Goal: Check status: Check status

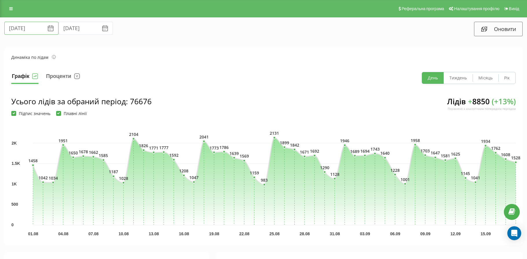
click at [14, 30] on input "[DATE]" at bounding box center [31, 28] width 54 height 13
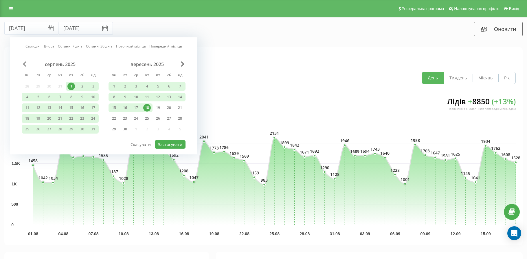
click at [23, 65] on span "Previous Month" at bounding box center [24, 63] width 3 height 5
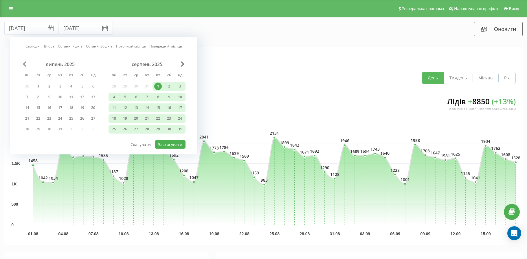
click at [23, 65] on span "Previous Month" at bounding box center [24, 63] width 3 height 5
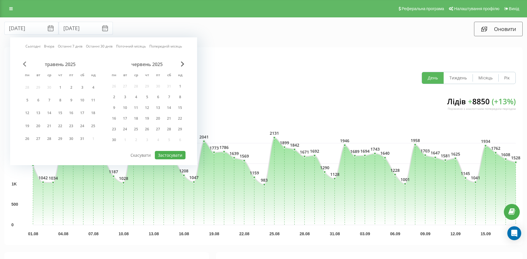
click at [23, 65] on span "Previous Month" at bounding box center [24, 63] width 3 height 5
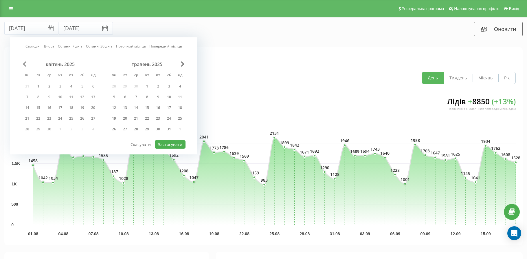
click at [23, 65] on span "Previous Month" at bounding box center [24, 63] width 3 height 5
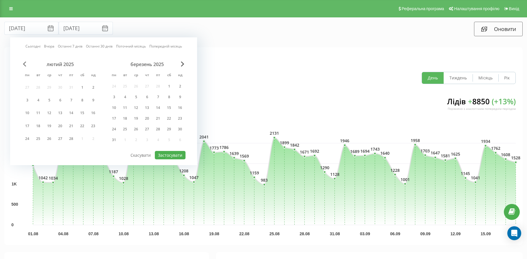
click at [23, 65] on span "Previous Month" at bounding box center [24, 63] width 3 height 5
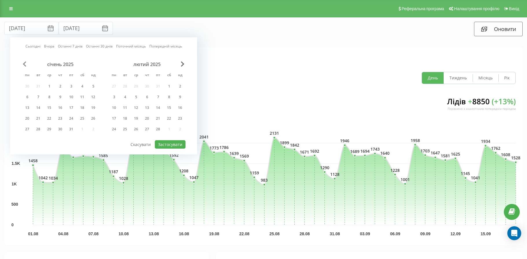
click at [23, 65] on span "Previous Month" at bounding box center [24, 63] width 3 height 5
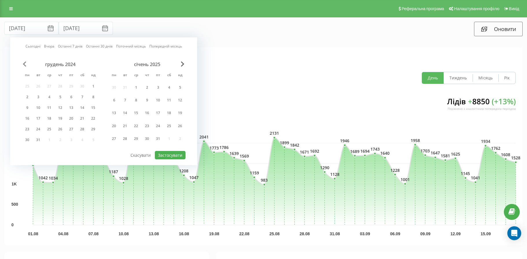
click at [23, 65] on span "Previous Month" at bounding box center [24, 63] width 3 height 5
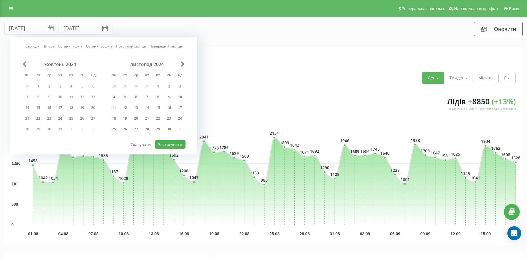
click at [23, 65] on span "Previous Month" at bounding box center [24, 63] width 3 height 5
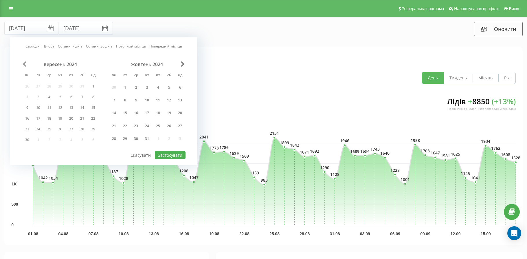
click at [23, 65] on span "Previous Month" at bounding box center [24, 63] width 3 height 5
click at [60, 89] on div "1" at bounding box center [60, 88] width 8 height 8
click at [135, 117] on div "18" at bounding box center [136, 119] width 8 height 8
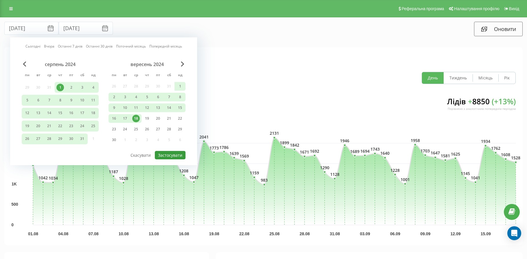
click at [179, 155] on button "Застосувати" at bounding box center [170, 155] width 31 height 8
type input "[DATE]"
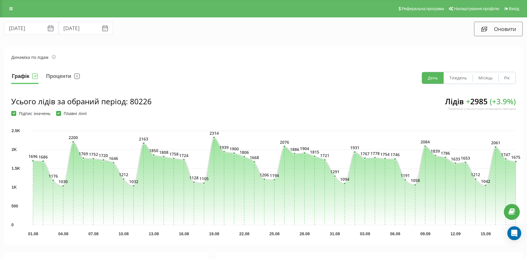
click at [47, 29] on icon at bounding box center [50, 28] width 7 height 7
click at [25, 28] on input "[DATE]" at bounding box center [31, 28] width 54 height 13
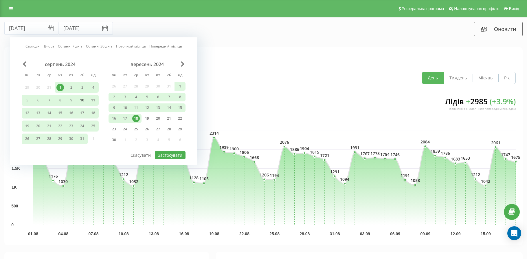
drag, startPoint x: 62, startPoint y: 86, endPoint x: 82, endPoint y: 97, distance: 22.8
click at [62, 86] on div "1" at bounding box center [60, 88] width 8 height 8
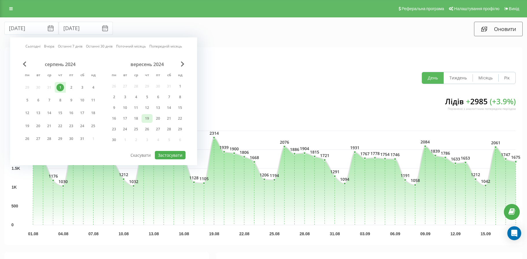
click at [146, 119] on div "19" at bounding box center [147, 119] width 8 height 8
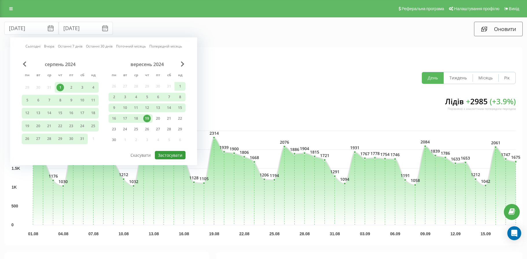
click at [164, 155] on button "Застосувати" at bounding box center [170, 155] width 31 height 8
type input "[DATE]"
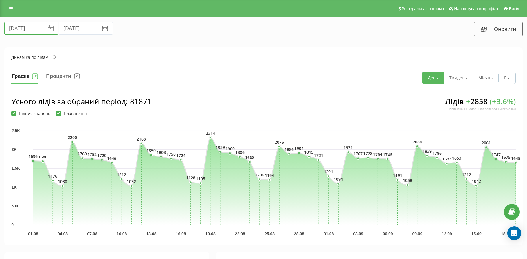
click at [33, 28] on input "[DATE]" at bounding box center [31, 28] width 54 height 13
click at [33, 26] on input "[DATE]" at bounding box center [31, 28] width 54 height 13
drag, startPoint x: 82, startPoint y: 28, endPoint x: 85, endPoint y: 29, distance: 3.3
click at [85, 29] on input "[DATE]" at bounding box center [86, 28] width 54 height 13
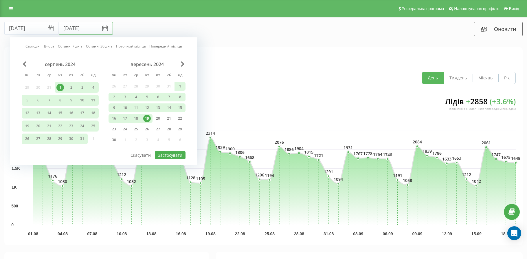
click at [90, 28] on input "[DATE]" at bounding box center [86, 28] width 54 height 13
click at [102, 28] on icon at bounding box center [105, 28] width 7 height 7
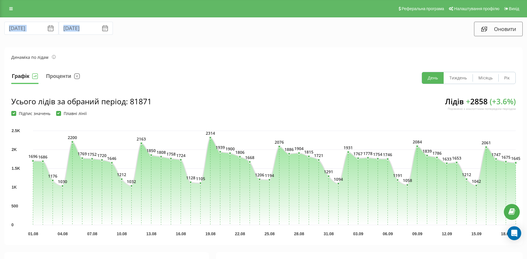
click at [102, 28] on icon at bounding box center [105, 28] width 7 height 7
click at [86, 28] on input "[DATE]" at bounding box center [86, 28] width 54 height 13
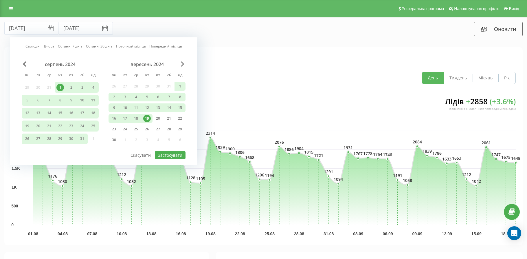
click at [184, 64] on div "серпень 2024 пн вт ср чт пт сб нд 29 30 31 1 2 3 4 5 6 7 8 9 10 11 12 13 14 15 …" at bounding box center [104, 105] width 164 height 89
click at [184, 64] on span "Next Month" at bounding box center [182, 63] width 3 height 5
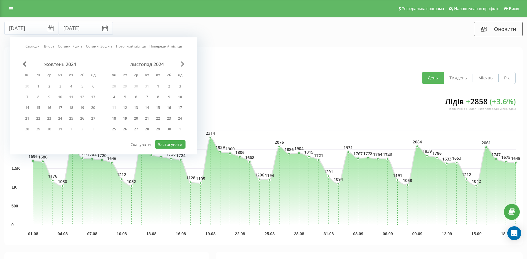
click at [184, 64] on span "Next Month" at bounding box center [182, 63] width 3 height 5
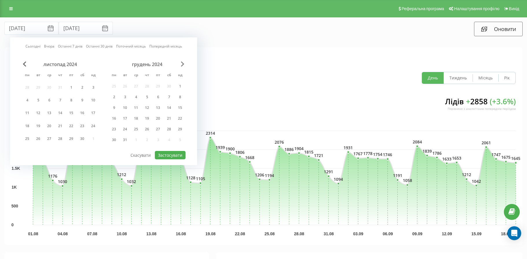
click at [184, 64] on span "Next Month" at bounding box center [182, 63] width 3 height 5
click at [184, 64] on div "листопад 2024 пн вт ср чт пт сб нд 28 29 30 31 1 2 3 4 5 6 7 8 9 10 11 12 13 14…" at bounding box center [104, 105] width 164 height 89
click at [184, 64] on div "січень 2025" at bounding box center [147, 64] width 77 height 6
click at [183, 64] on span "Next Month" at bounding box center [182, 63] width 3 height 5
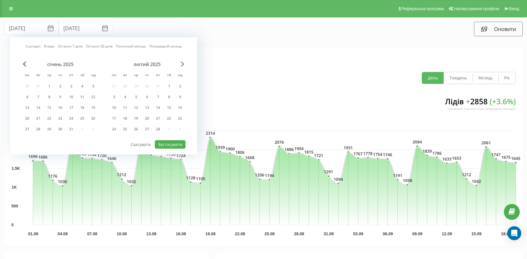
click at [182, 63] on span "Next Month" at bounding box center [182, 63] width 3 height 5
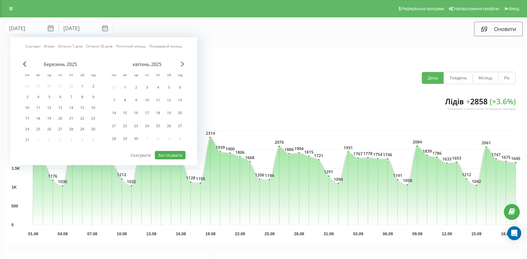
click at [182, 63] on span "Next Month" at bounding box center [182, 63] width 3 height 5
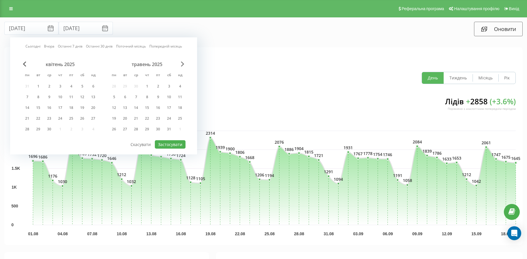
click at [182, 63] on span "Next Month" at bounding box center [182, 63] width 3 height 5
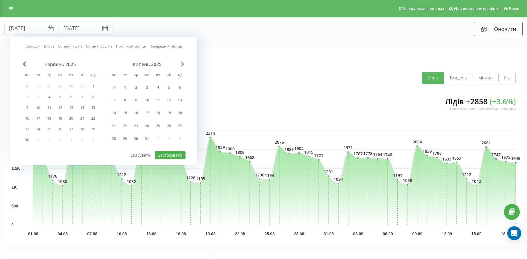
click at [182, 63] on span "Next Month" at bounding box center [182, 63] width 3 height 5
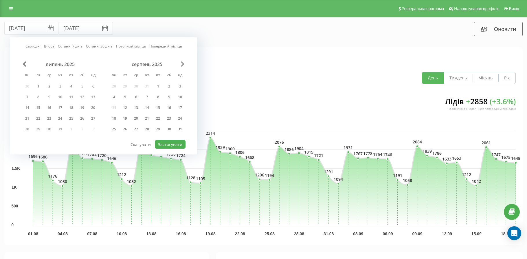
click at [182, 63] on span "Next Month" at bounding box center [182, 63] width 3 height 5
click at [24, 64] on span "Previous Month" at bounding box center [24, 63] width 3 height 5
click at [69, 87] on div "1" at bounding box center [71, 87] width 8 height 8
click at [158, 109] on div "19" at bounding box center [158, 108] width 8 height 8
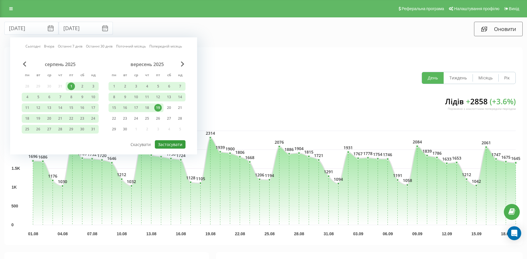
click at [167, 145] on button "Застосувати" at bounding box center [170, 144] width 31 height 8
type input "[DATE]"
